Goal: Task Accomplishment & Management: Manage account settings

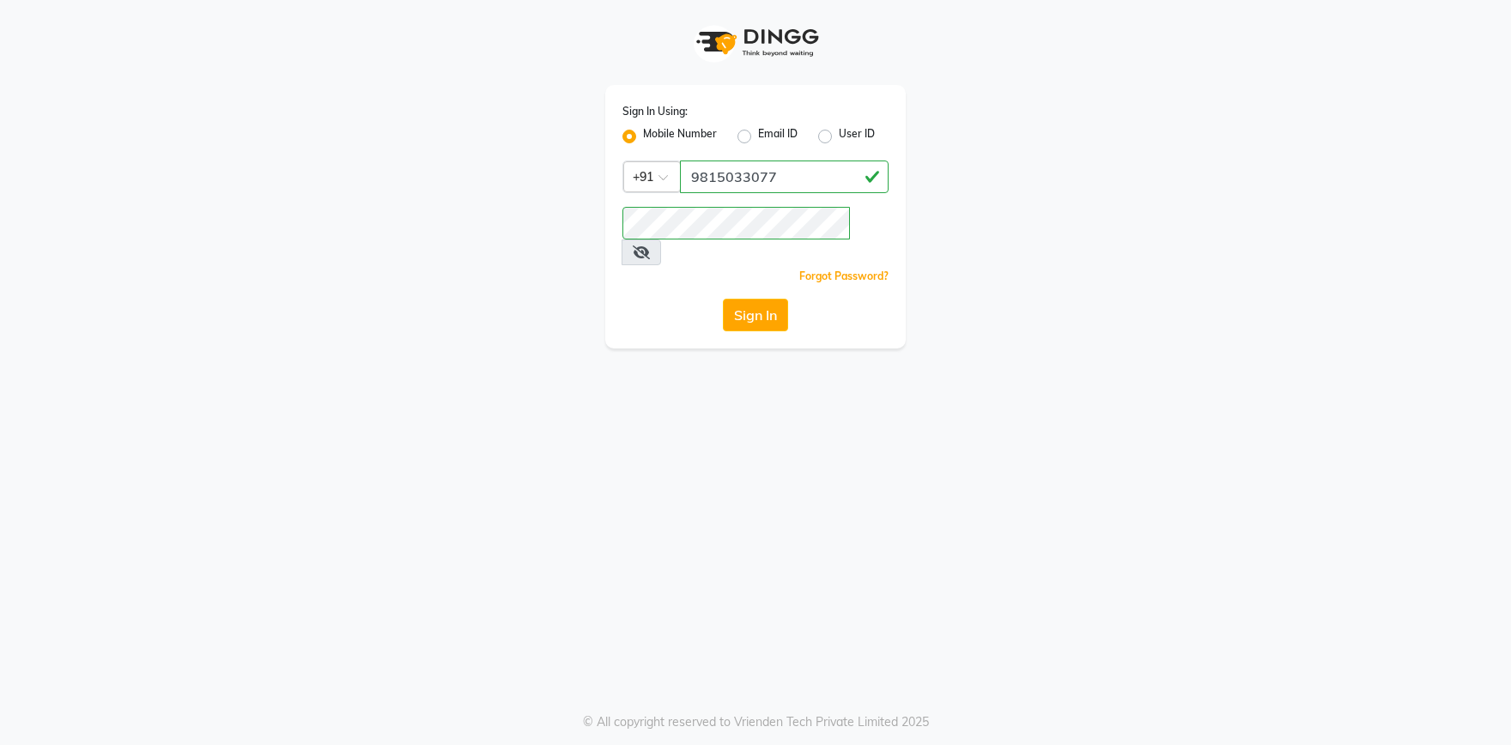
click at [761, 299] on button "Sign In" at bounding box center [755, 315] width 65 height 33
click at [761, 299] on div "Sign In" at bounding box center [756, 315] width 266 height 33
click at [772, 299] on button "Sign In" at bounding box center [755, 315] width 65 height 33
click at [772, 299] on div "Sign In" at bounding box center [756, 315] width 266 height 33
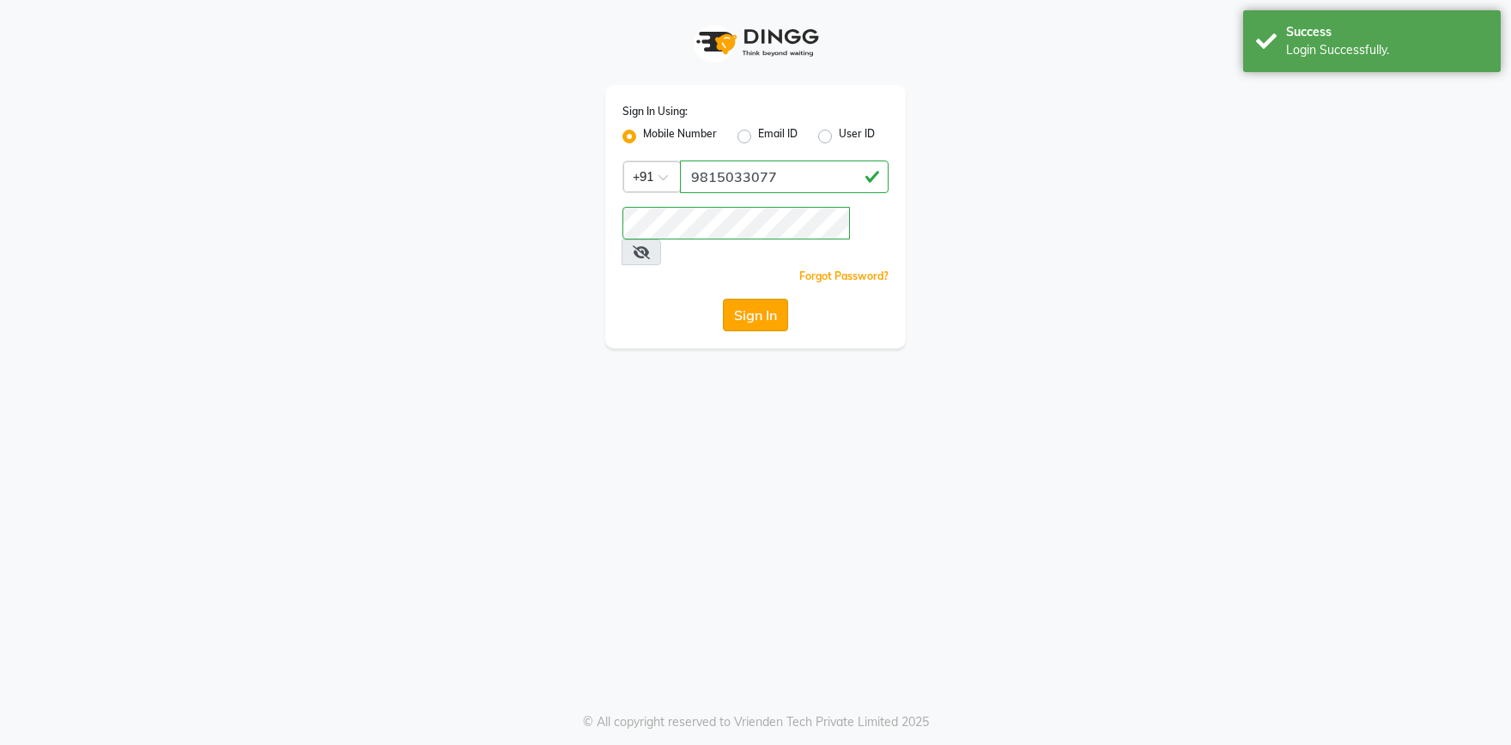
click at [772, 299] on button "Sign In" at bounding box center [755, 315] width 65 height 33
click at [772, 299] on div "Sign In" at bounding box center [756, 315] width 266 height 33
